Goal: Information Seeking & Learning: Check status

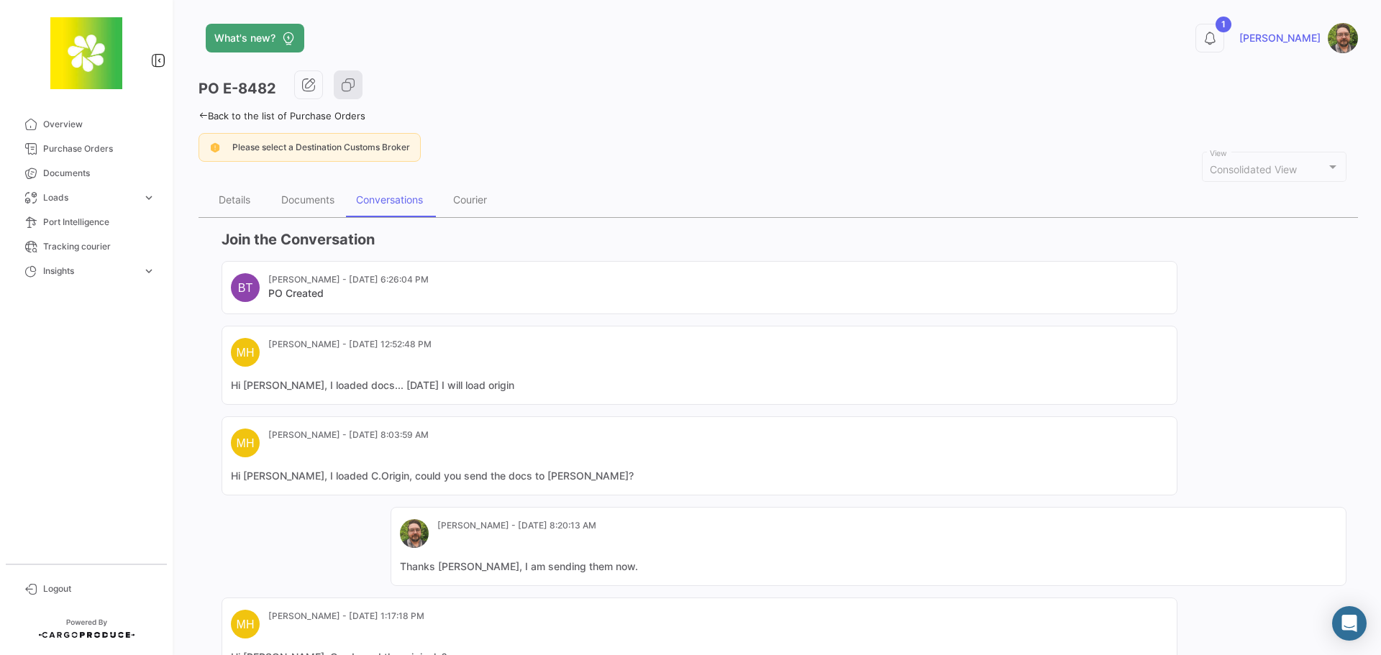
scroll to position [489, 0]
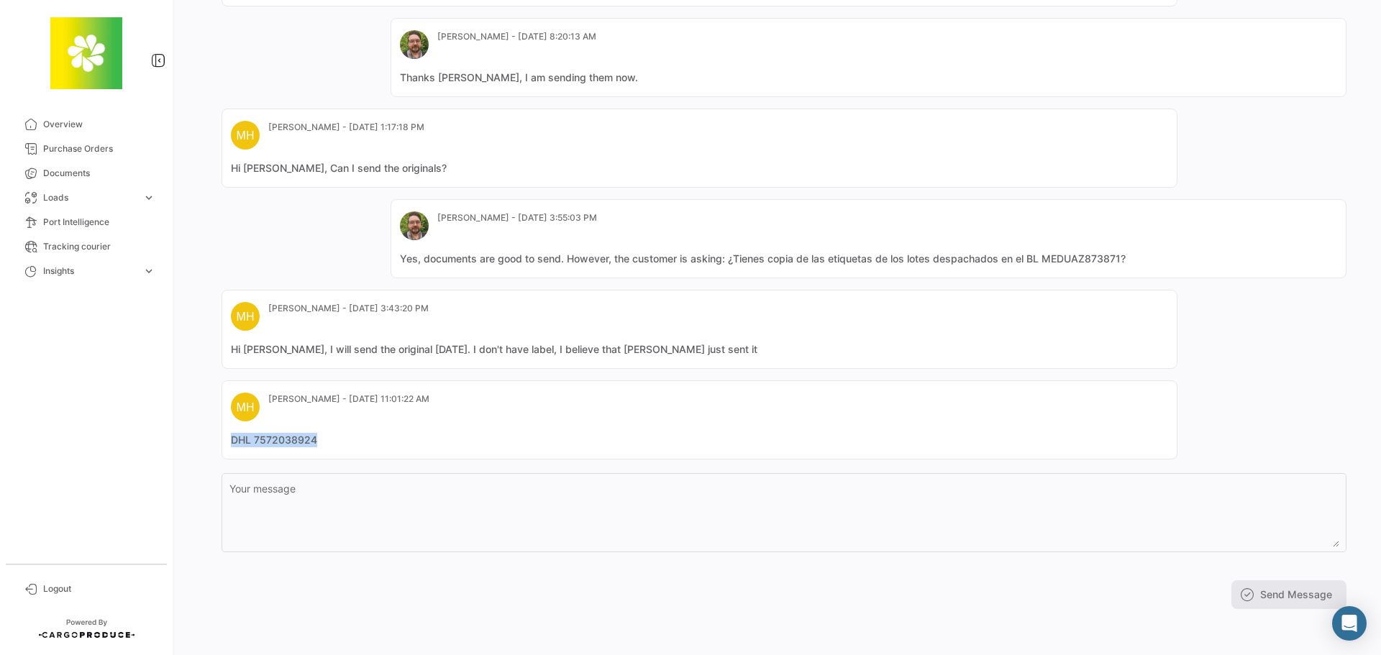
click at [231, 444] on mat-card-content "DHL 7572038924" at bounding box center [699, 440] width 937 height 14
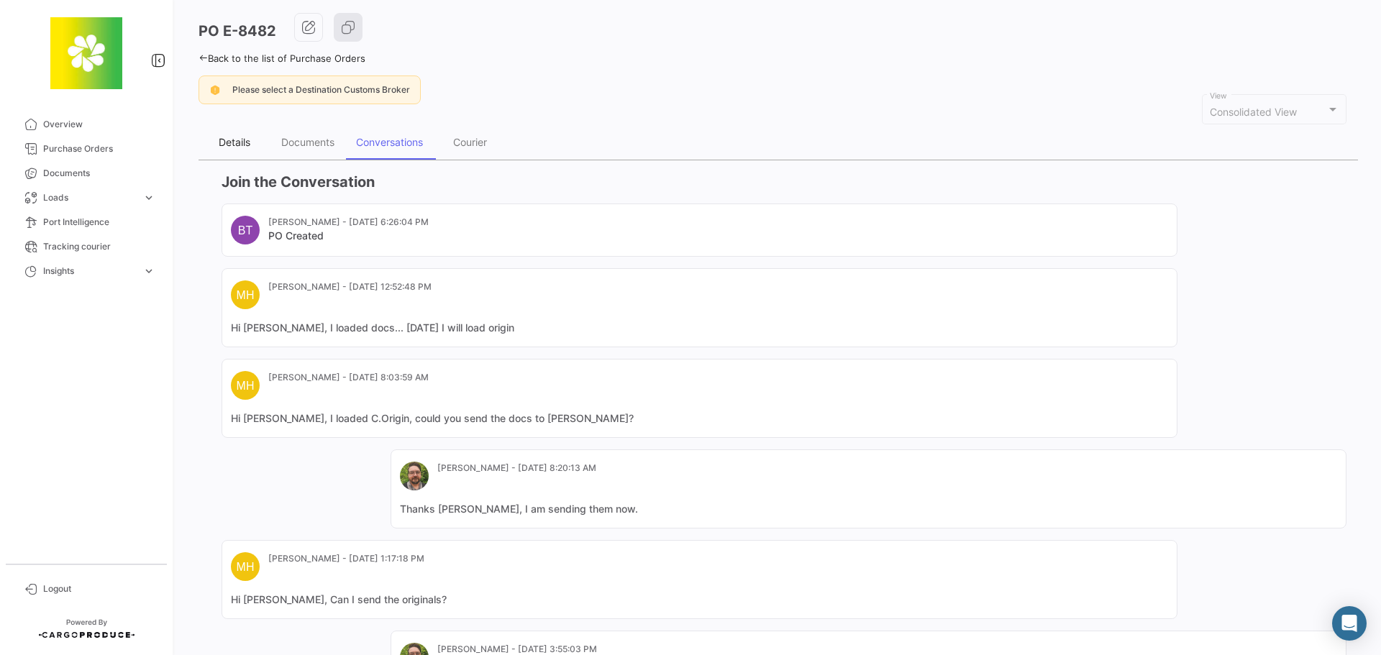
drag, startPoint x: 238, startPoint y: 144, endPoint x: 227, endPoint y: 155, distance: 15.8
click at [238, 144] on div "Details" at bounding box center [235, 142] width 32 height 12
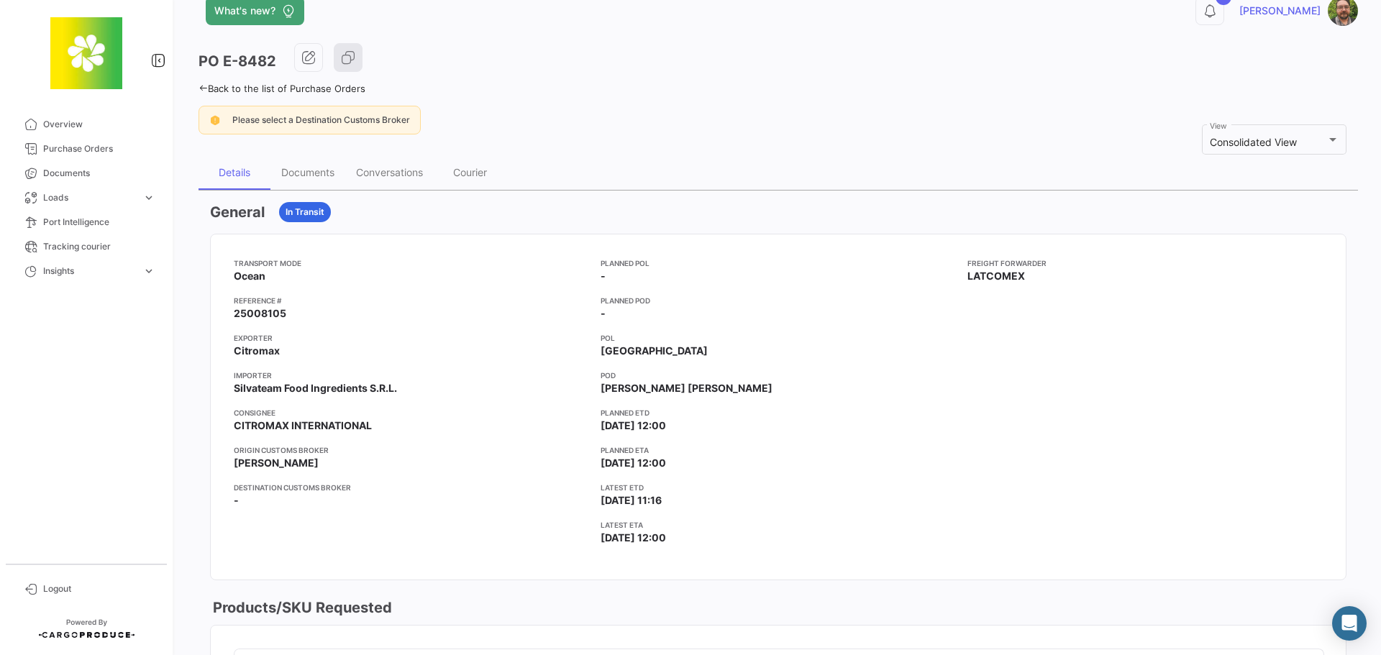
scroll to position [0, 0]
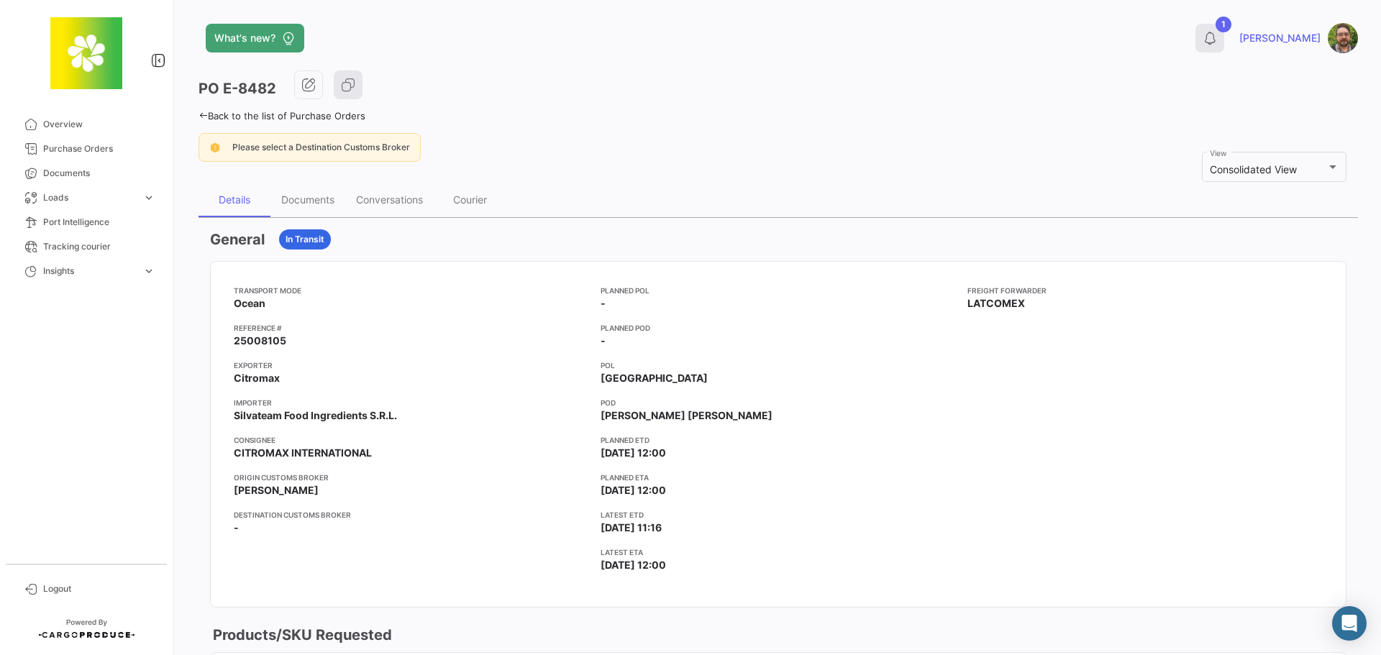
click at [1217, 42] on icon at bounding box center [1210, 38] width 14 height 14
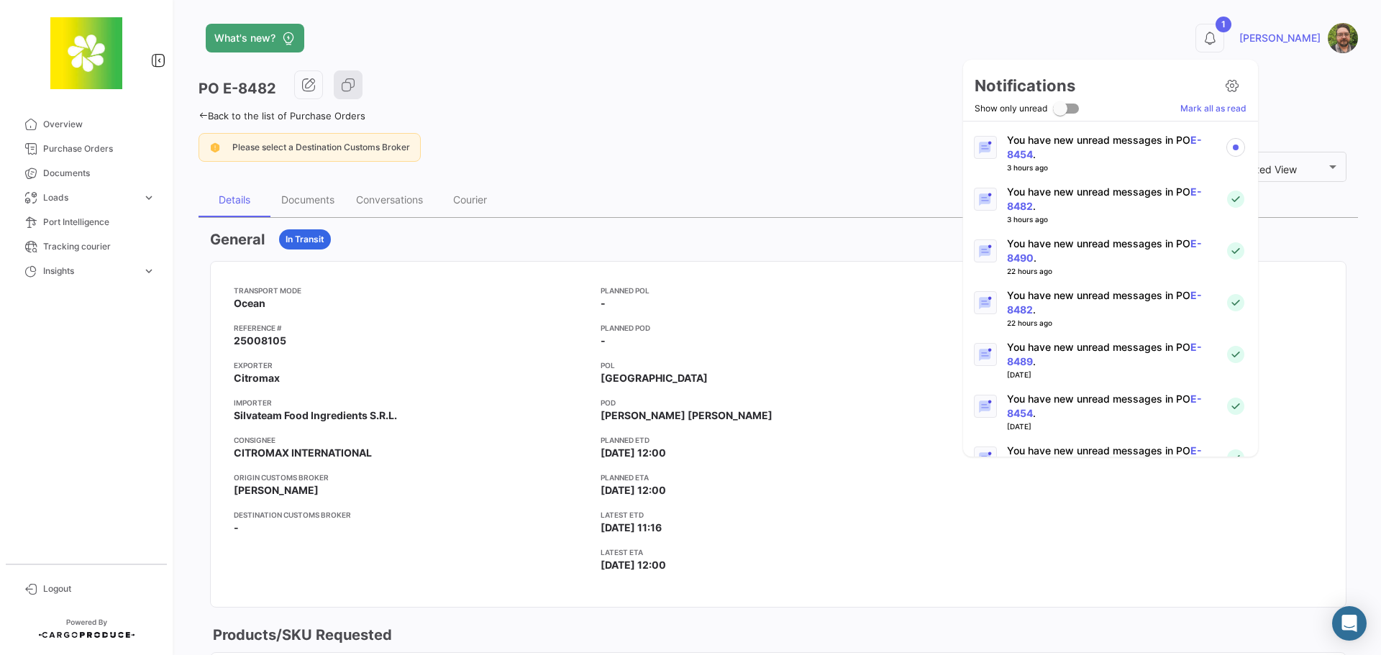
click at [1085, 145] on p "You have new unread messages in PO E-8454 ." at bounding box center [1110, 147] width 206 height 29
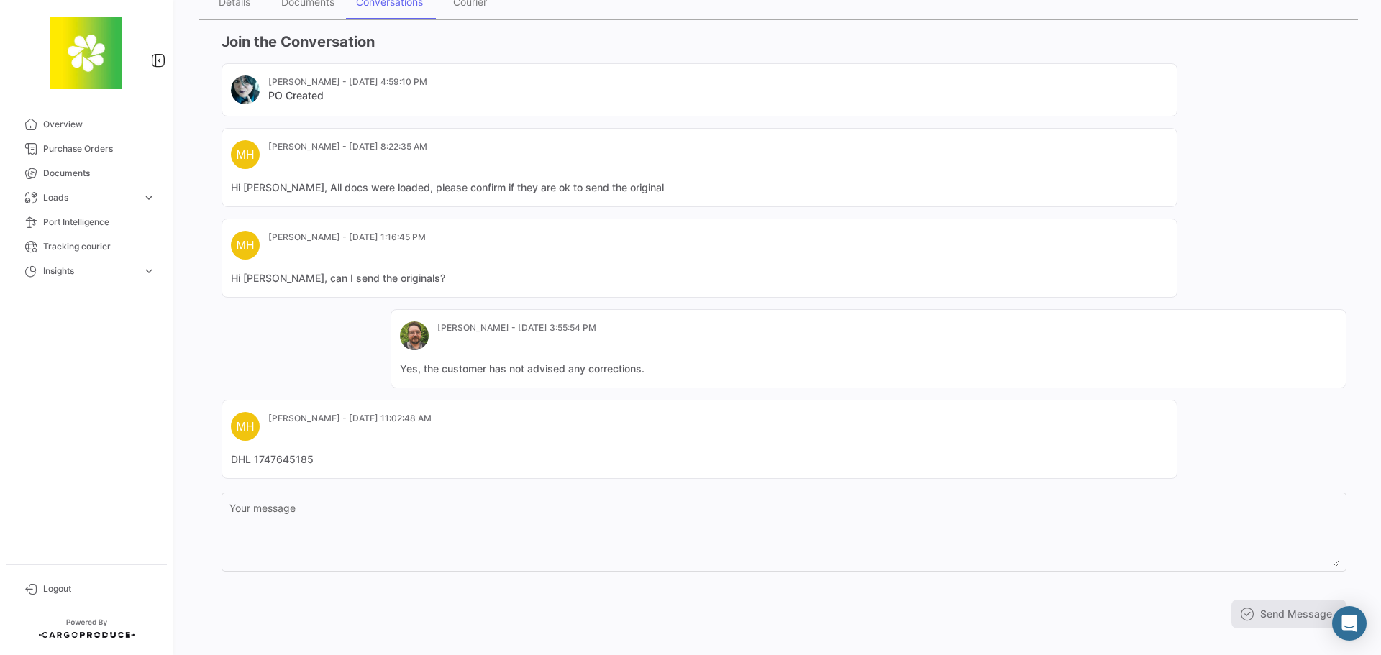
scroll to position [217, 0]
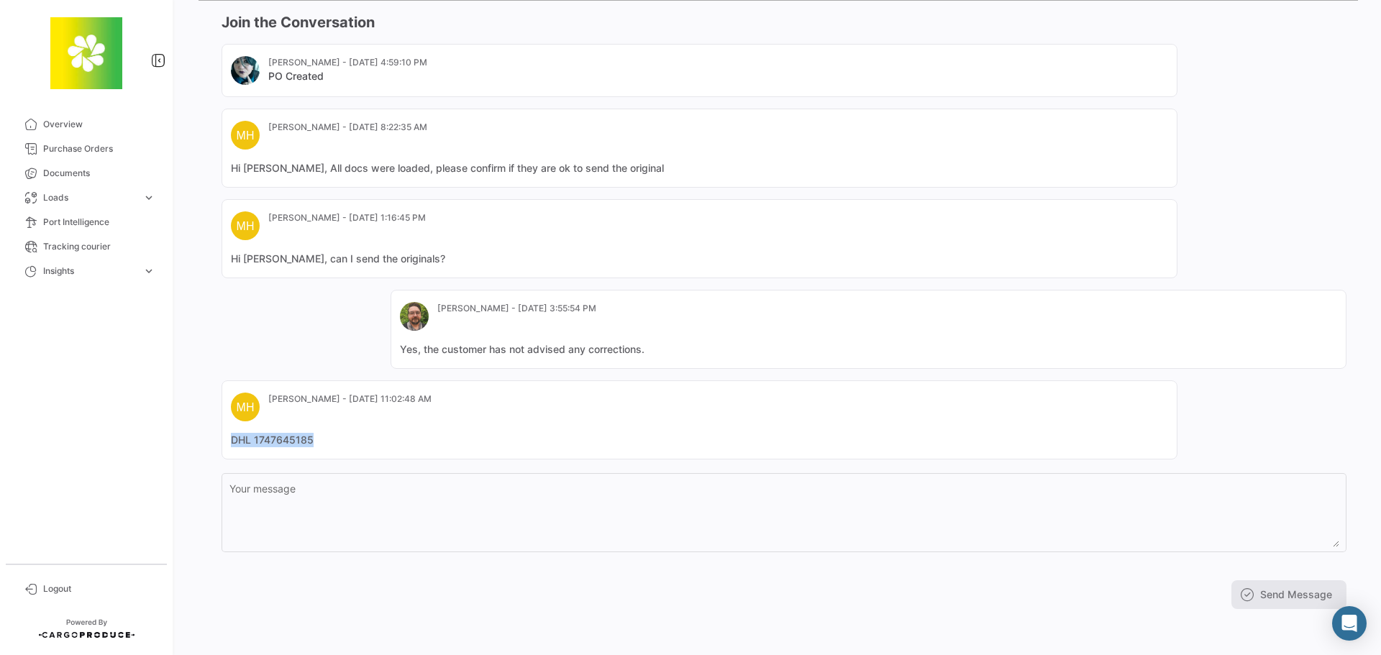
drag, startPoint x: 314, startPoint y: 443, endPoint x: 215, endPoint y: 451, distance: 98.9
click at [215, 451] on app-po-activity "Join the Conversation [PERSON_NAME] - [DATE] 4:59:10 PM PO Created MH [PERSON_N…" at bounding box center [778, 310] width 1136 height 597
copy mat-card-content "DHL 1747645185"
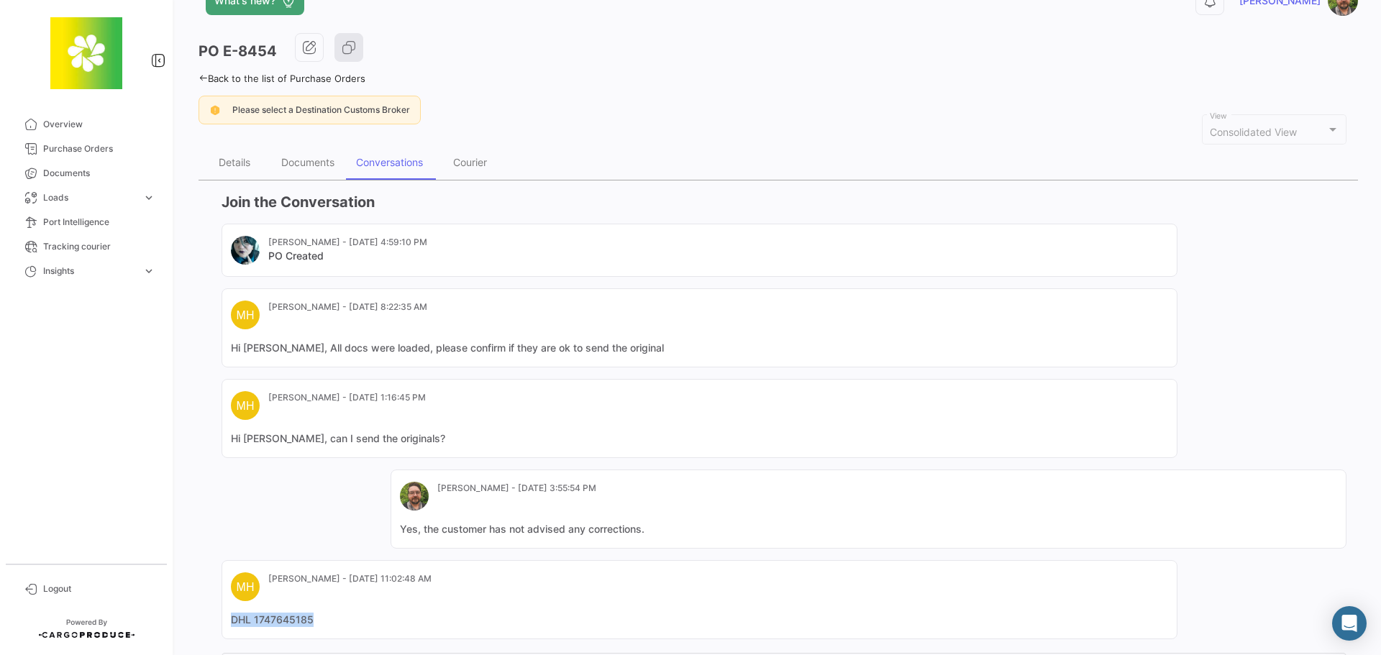
scroll to position [0, 0]
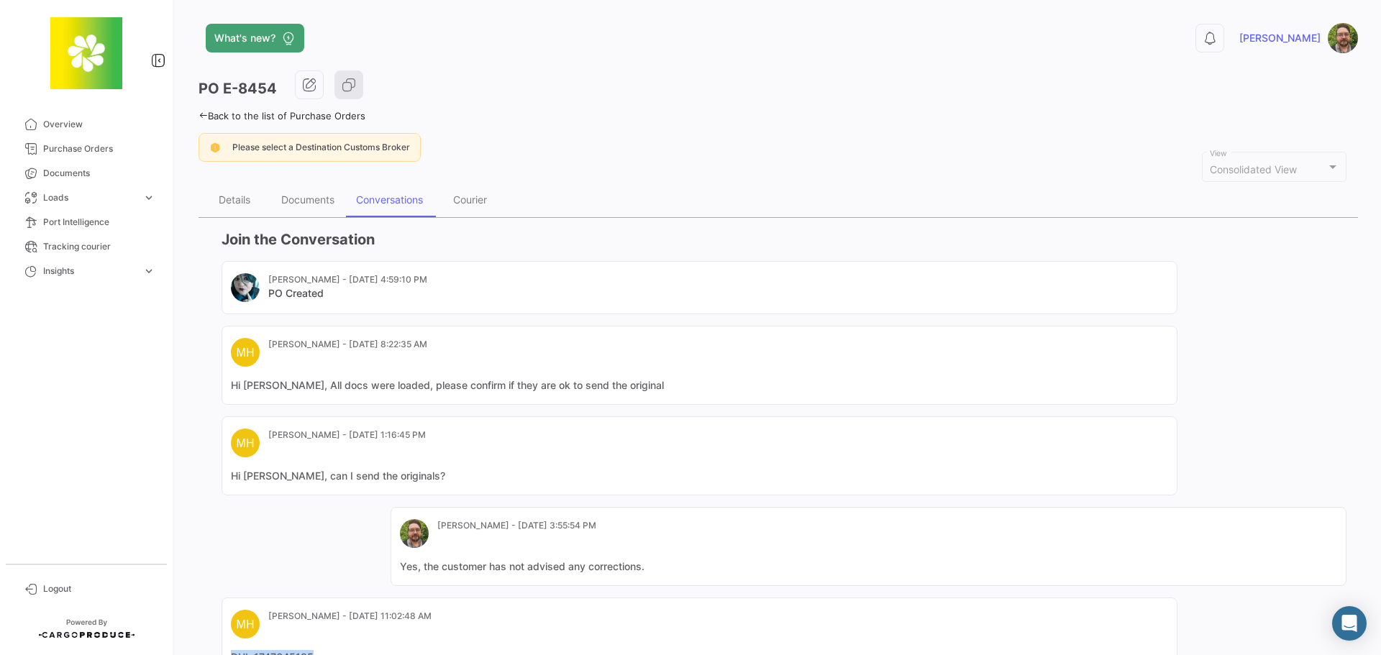
drag, startPoint x: 288, startPoint y: 278, endPoint x: 265, endPoint y: 281, distance: 22.4
click at [288, 278] on mat-card-subtitle "[PERSON_NAME] - [DATE] 4:59:10 PM" at bounding box center [347, 279] width 159 height 13
click at [240, 282] on img at bounding box center [245, 287] width 29 height 29
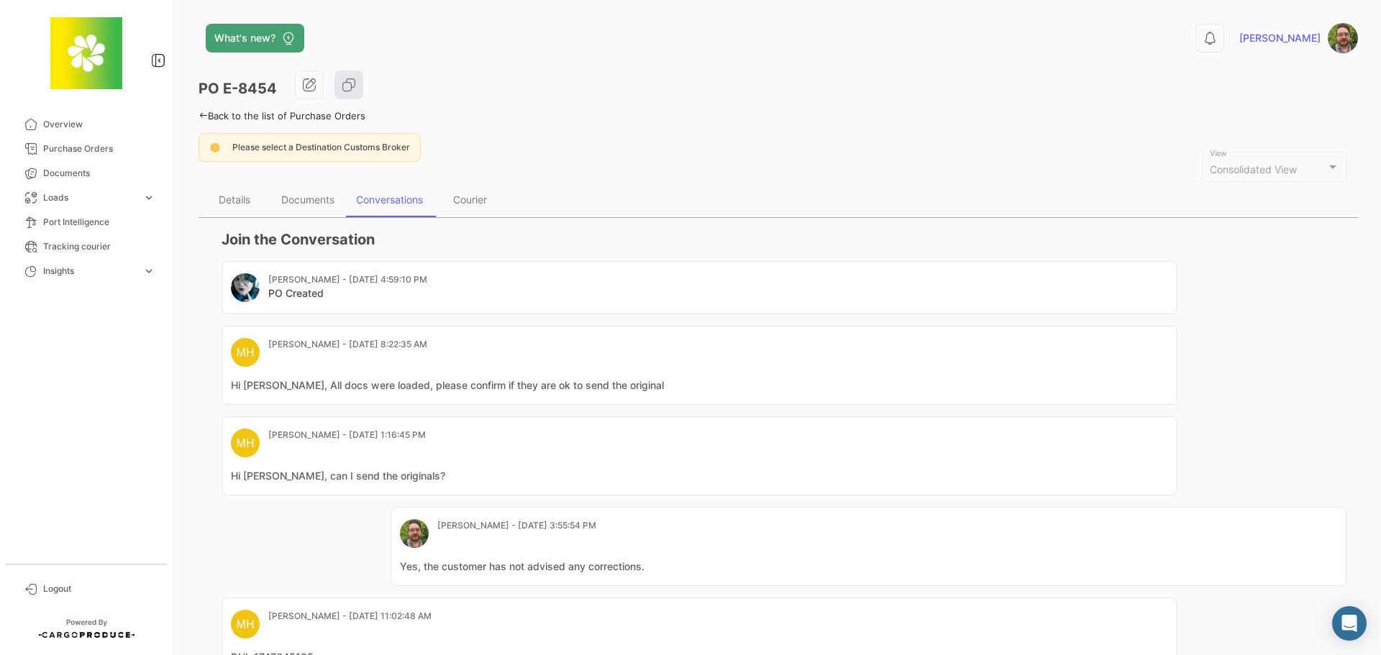
click at [242, 283] on img at bounding box center [245, 287] width 29 height 29
click at [298, 297] on mat-card-title "PO Created" at bounding box center [347, 293] width 159 height 14
drag, startPoint x: 265, startPoint y: 291, endPoint x: 293, endPoint y: 273, distance: 32.9
click at [265, 290] on mat-card-header "[PERSON_NAME] - [DATE] 4:59:10 PM PO Created" at bounding box center [699, 287] width 937 height 29
click at [300, 281] on mat-card-subtitle "[PERSON_NAME] - [DATE] 4:59:10 PM" at bounding box center [347, 279] width 159 height 13
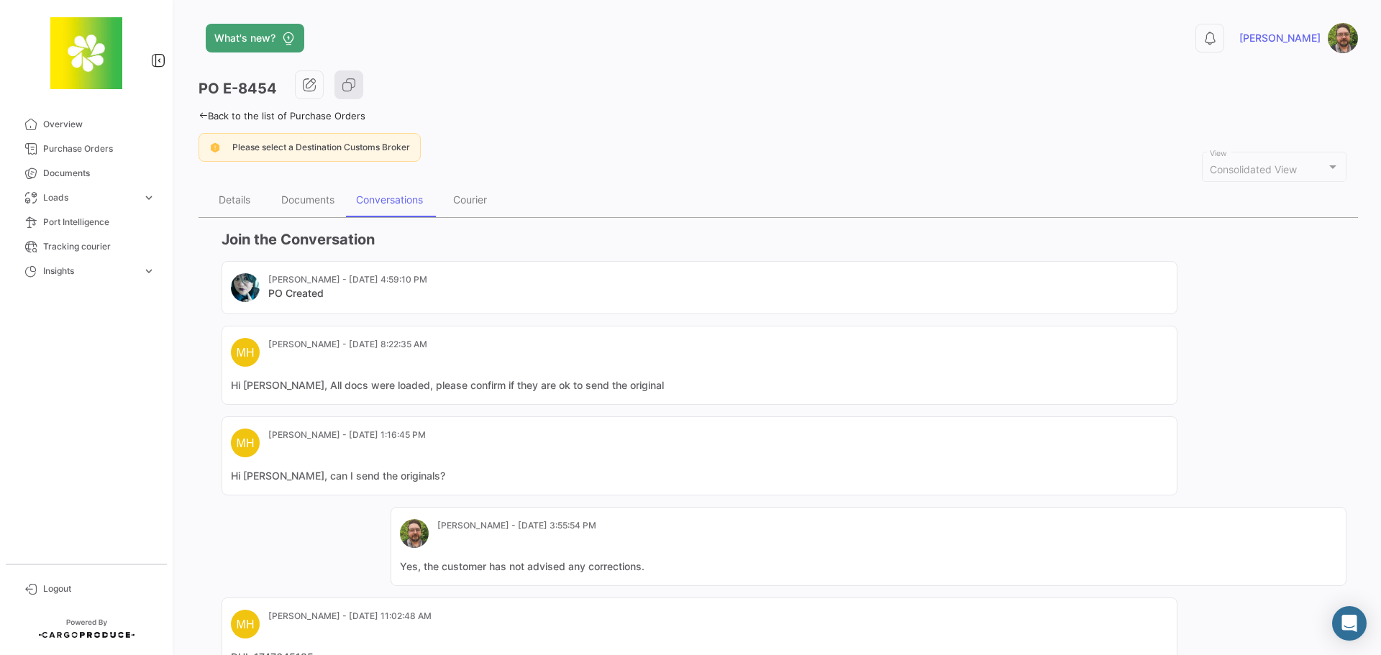
click at [783, 163] on div "PO E-8454 Back to the list of Purchase Orders Please select a Destination Custo…" at bounding box center [778, 453] width 1159 height 767
click at [1301, 37] on span "[PERSON_NAME]" at bounding box center [1279, 38] width 81 height 14
click at [246, 288] on img at bounding box center [245, 287] width 29 height 29
click at [304, 294] on mat-card-title "PO Created" at bounding box center [347, 293] width 159 height 14
drag, startPoint x: 324, startPoint y: 278, endPoint x: 269, endPoint y: 277, distance: 54.7
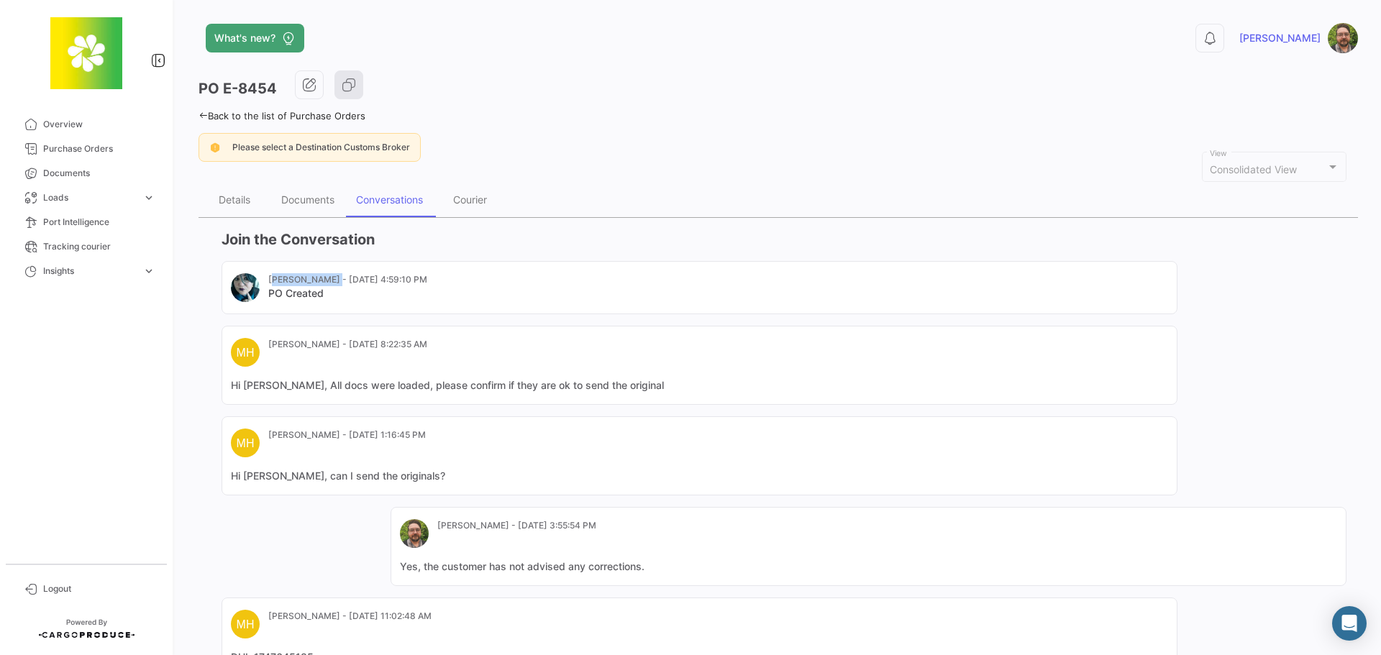
click at [269, 277] on mat-card-subtitle "[PERSON_NAME] - [DATE] 4:59:10 PM" at bounding box center [347, 279] width 159 height 13
copy mat-card-subtitle "[PERSON_NAME]"
click at [242, 288] on img at bounding box center [245, 287] width 29 height 29
click at [232, 286] on div at bounding box center [232, 286] width 0 height 0
click at [240, 287] on img at bounding box center [245, 287] width 29 height 29
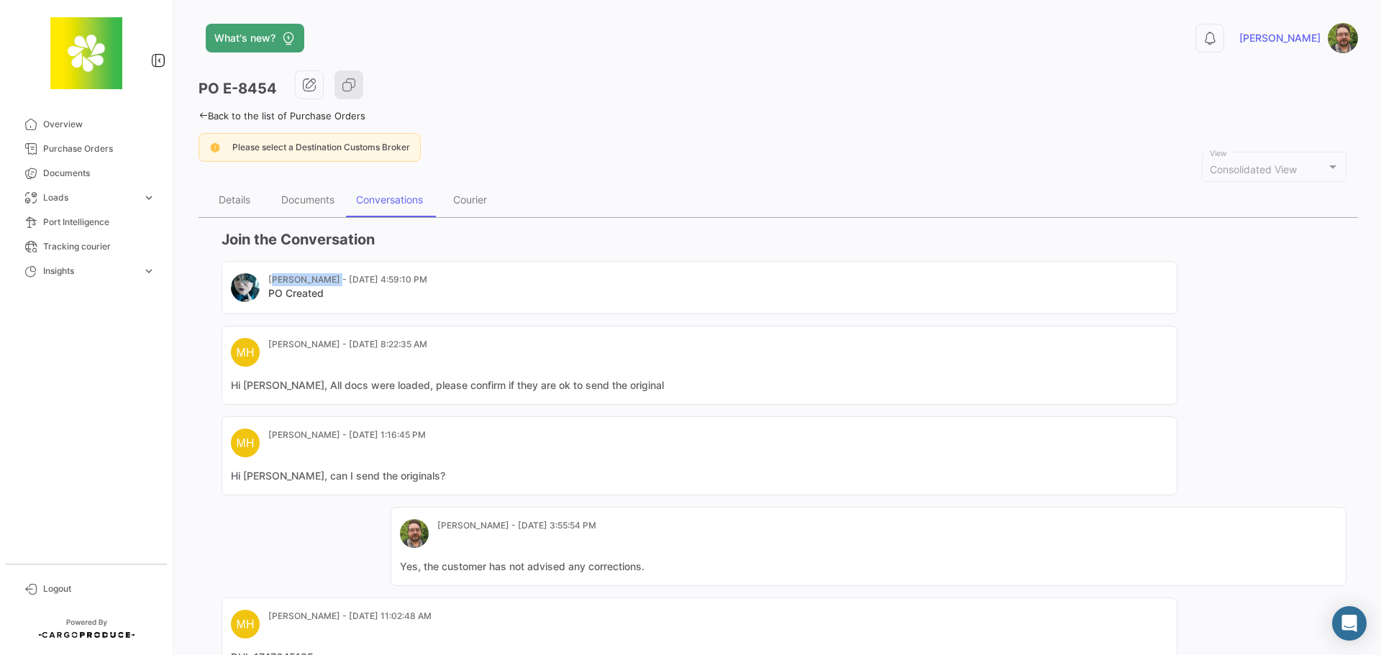
click at [245, 286] on img at bounding box center [245, 287] width 29 height 29
click at [502, 286] on mat-card-header "[PERSON_NAME] - [DATE] 4:59:10 PM PO Created" at bounding box center [699, 287] width 937 height 29
click at [312, 281] on mat-card-subtitle "[PERSON_NAME] - [DATE] 4:59:10 PM" at bounding box center [347, 279] width 159 height 13
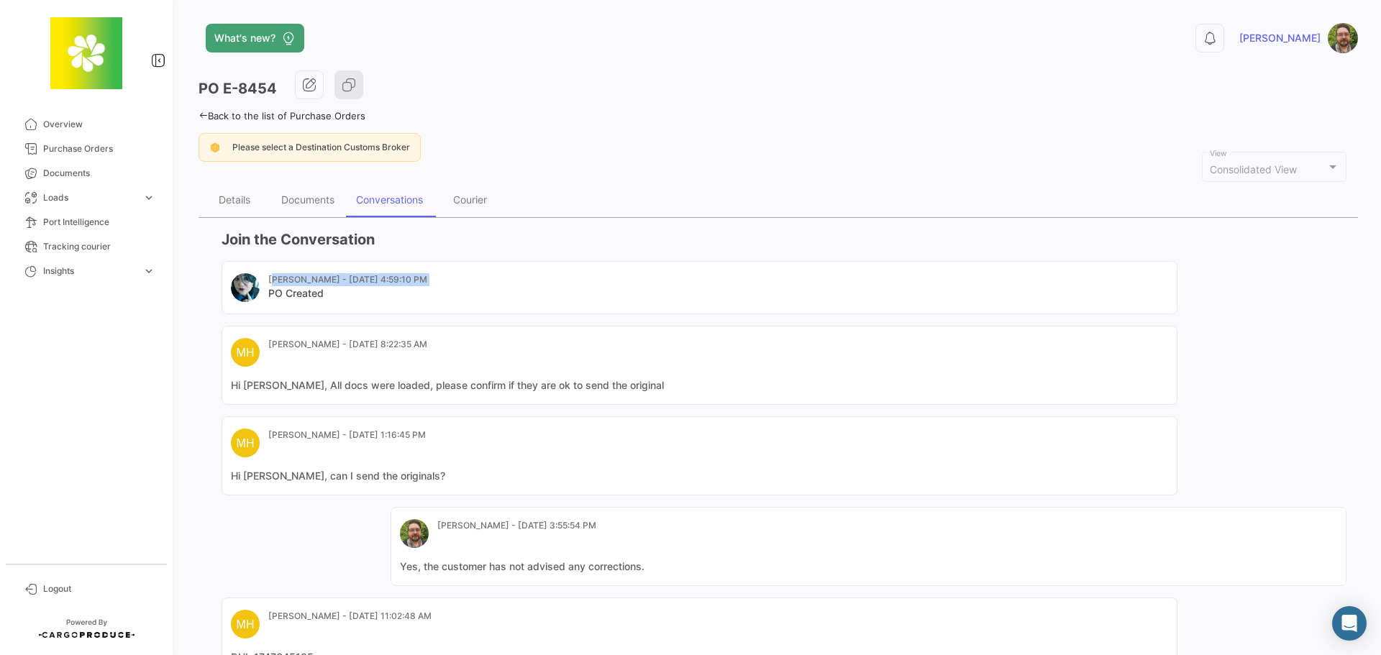
click at [312, 281] on mat-card-subtitle "[PERSON_NAME] - [DATE] 4:59:10 PM" at bounding box center [347, 279] width 159 height 13
click at [148, 272] on span "expand_more" at bounding box center [148, 271] width 13 height 13
click at [1339, 619] on div "Abrir Intercom Messenger" at bounding box center [1350, 624] width 38 height 38
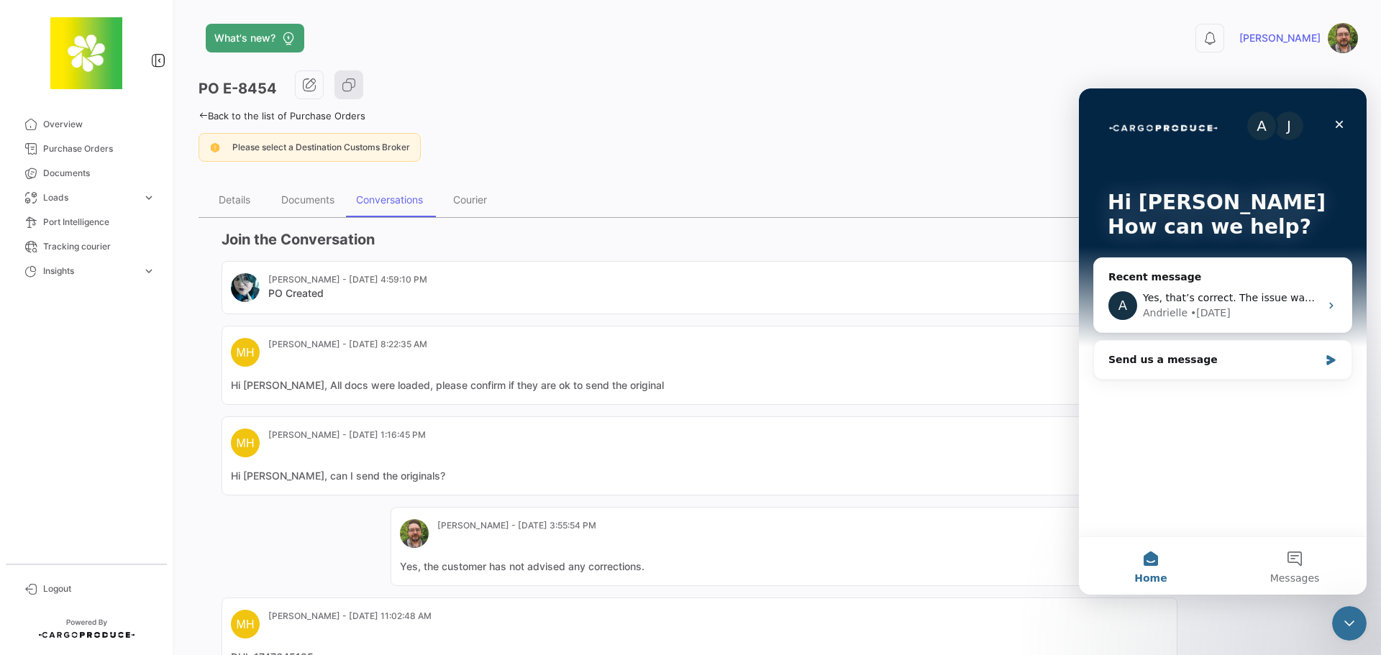
click at [1202, 468] on div "A J Hi [PERSON_NAME] 👋 How can we help? Recent message A Yes, that’s correct. T…" at bounding box center [1223, 312] width 288 height 448
click at [1257, 127] on div "A" at bounding box center [1261, 125] width 29 height 29
click at [1292, 129] on div "J" at bounding box center [1289, 125] width 29 height 29
click at [1343, 125] on icon "Close" at bounding box center [1340, 125] width 12 height 12
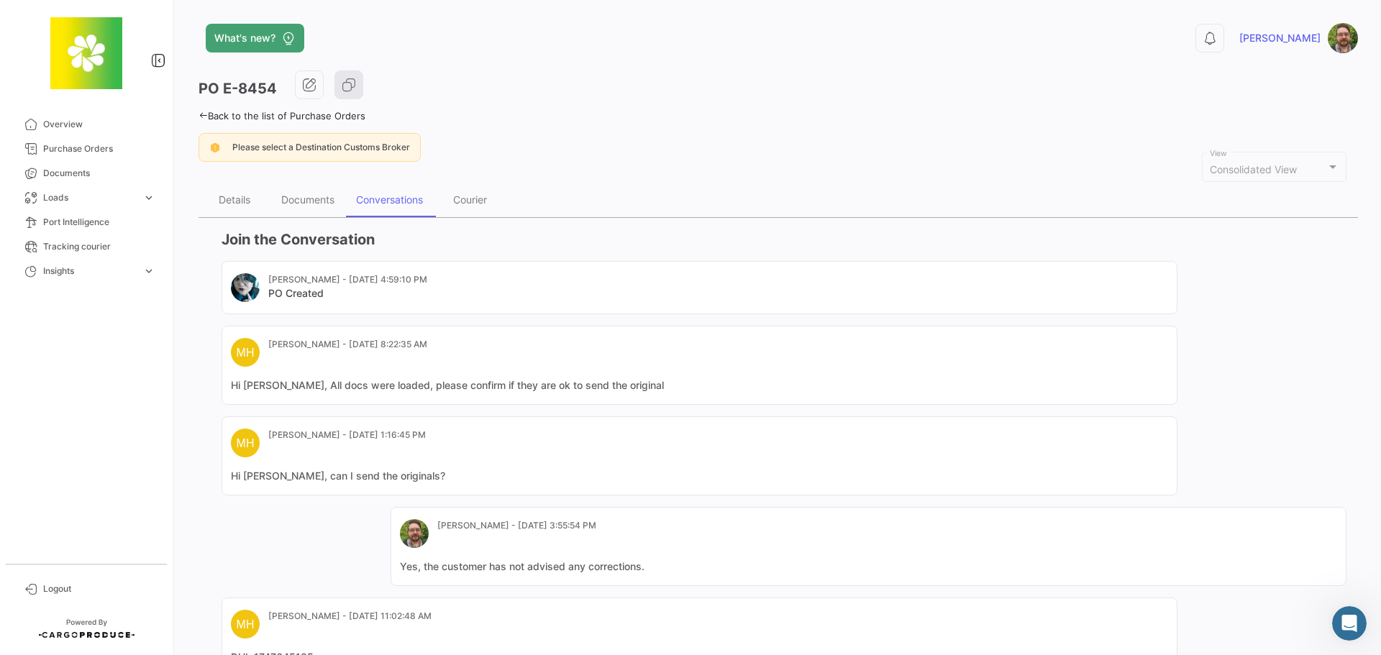
click at [1337, 32] on img at bounding box center [1343, 38] width 30 height 30
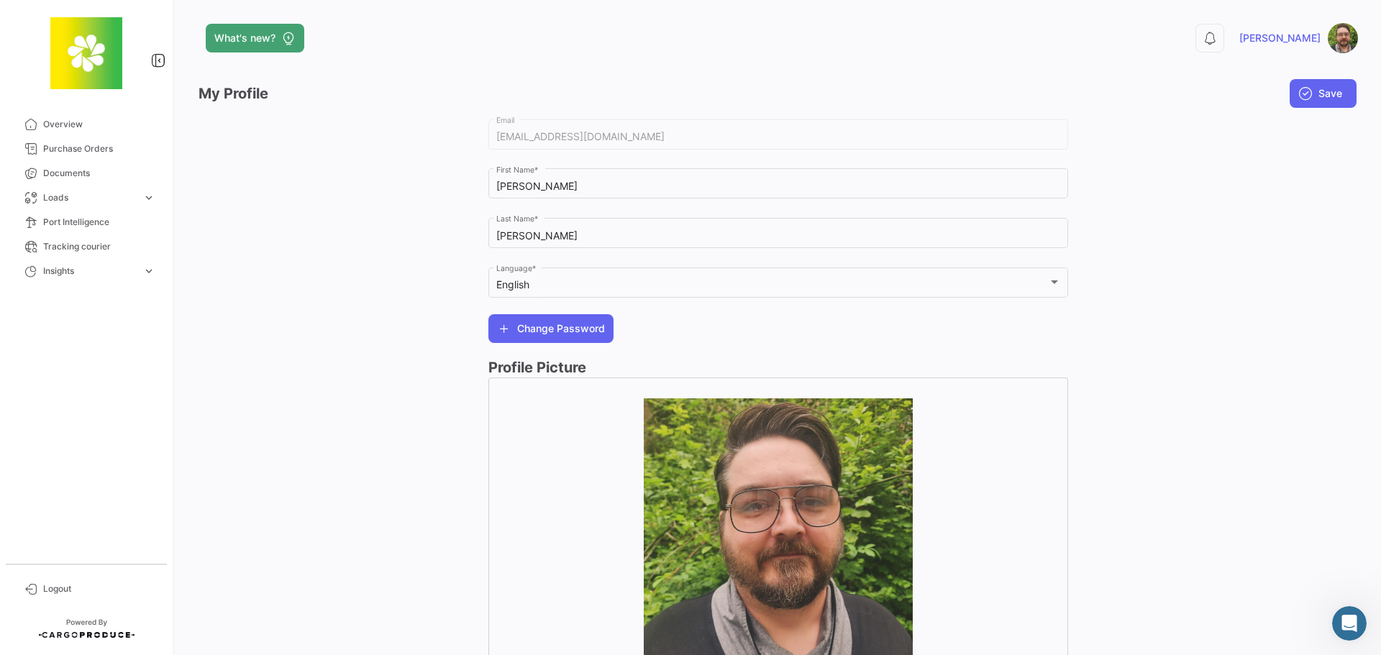
click at [348, 296] on div at bounding box center [344, 422] width 290 height 610
click at [1329, 42] on img at bounding box center [1343, 38] width 30 height 30
click at [1300, 35] on span "[PERSON_NAME]" at bounding box center [1279, 38] width 81 height 14
click at [78, 121] on span "Overview" at bounding box center [99, 124] width 112 height 13
